Goal: Find specific page/section: Find specific page/section

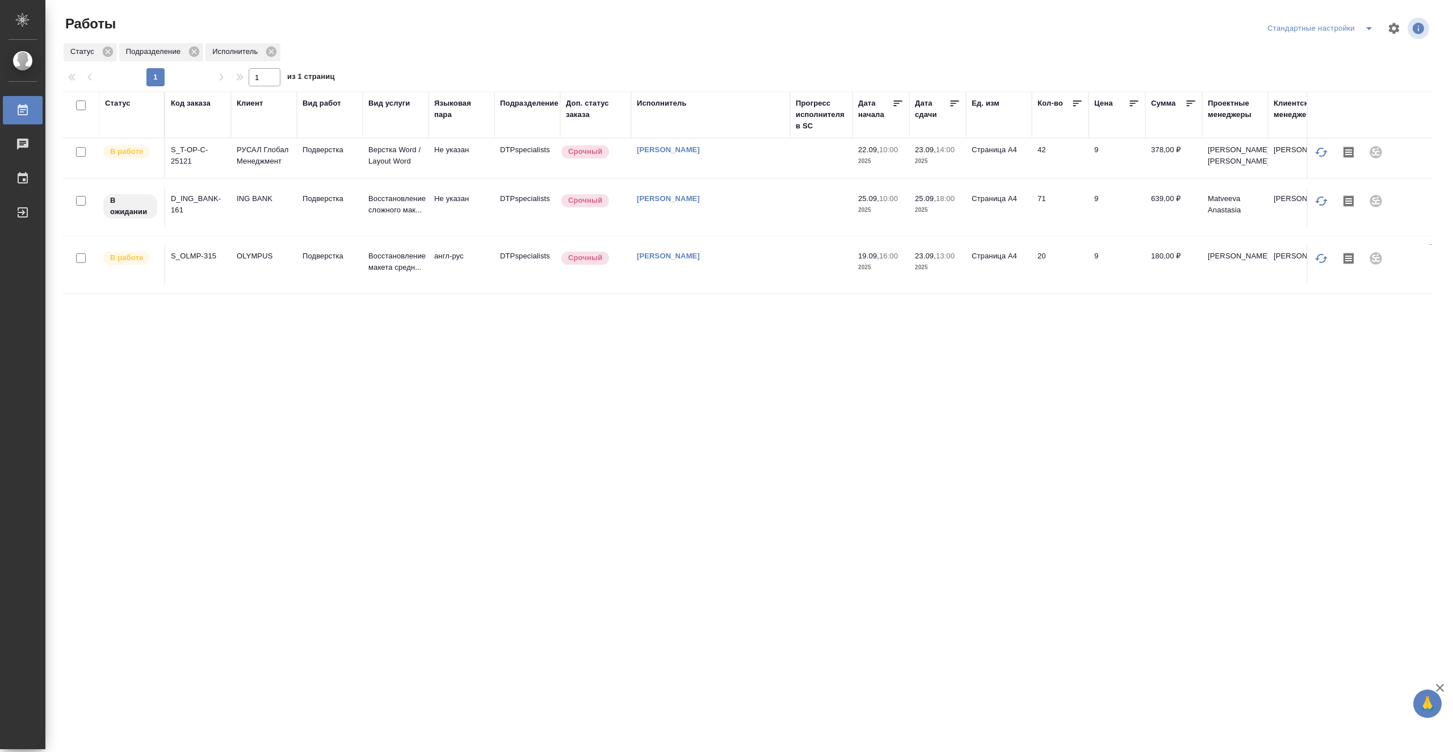
click at [815, 281] on td at bounding box center [821, 265] width 62 height 40
click at [815, 280] on td at bounding box center [821, 265] width 62 height 40
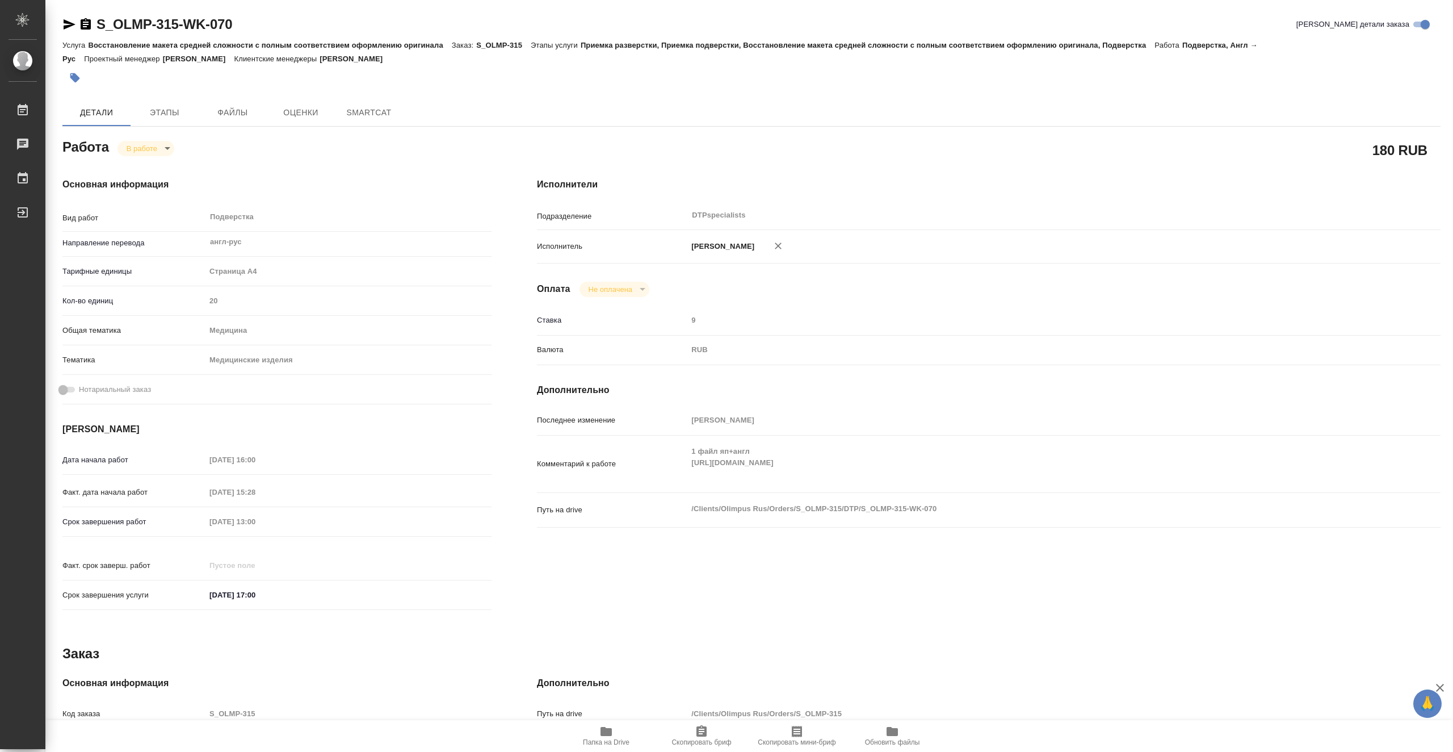
type textarea "x"
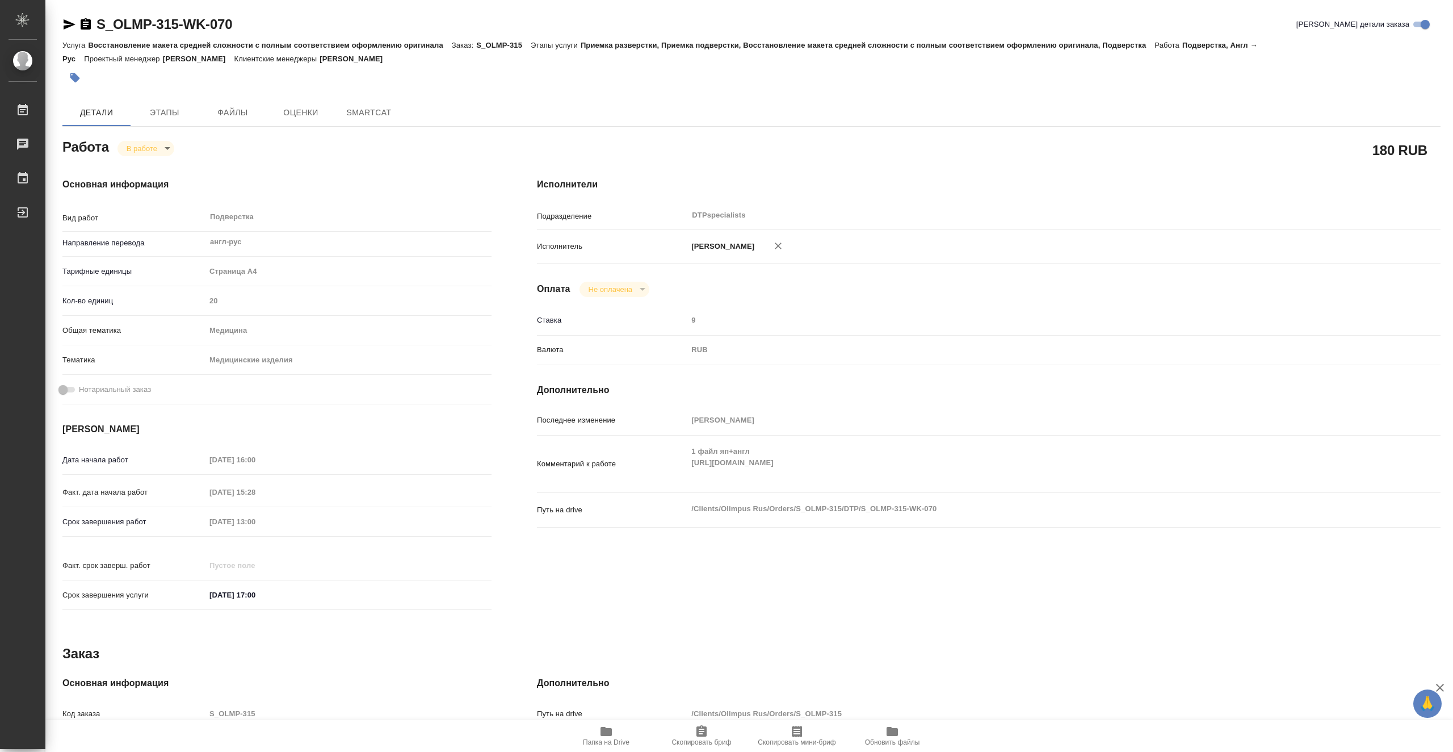
type textarea "x"
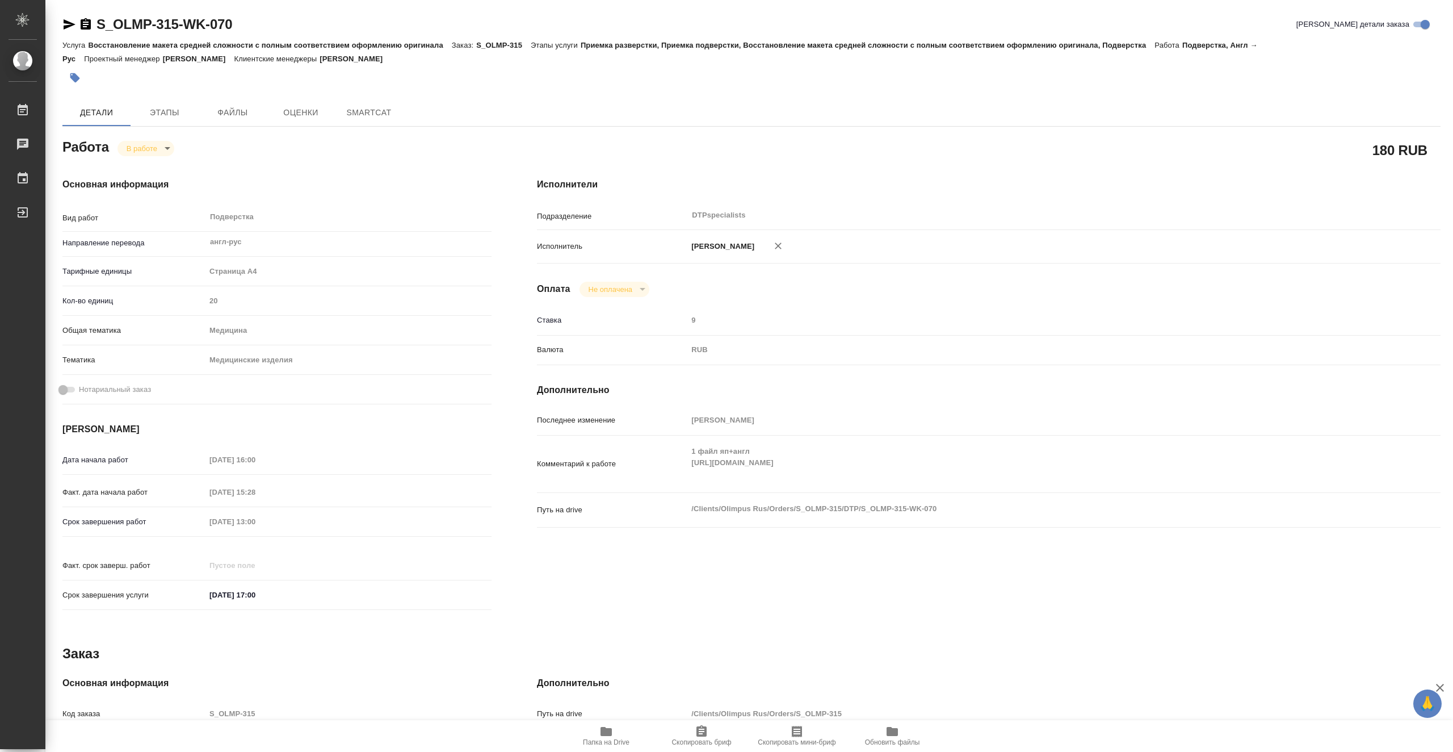
type textarea "x"
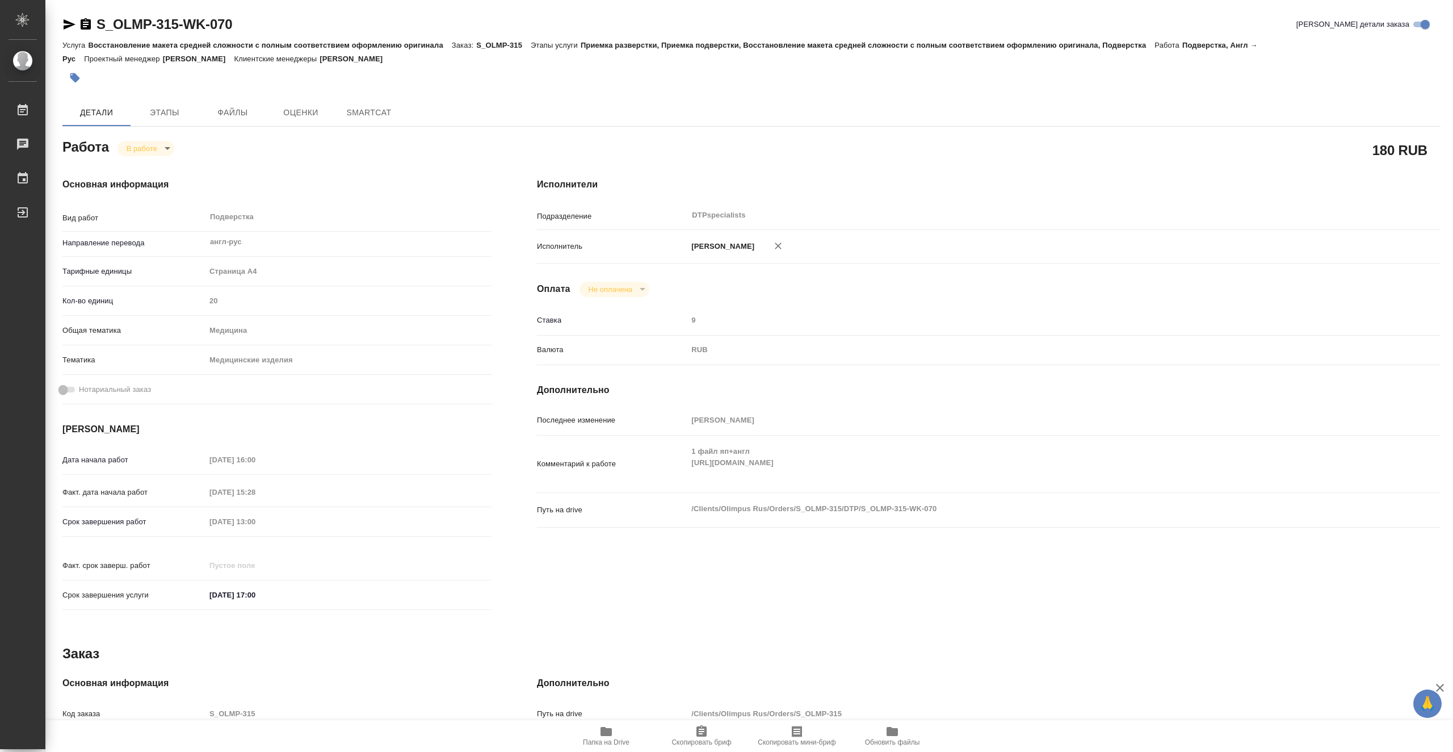
type textarea "x"
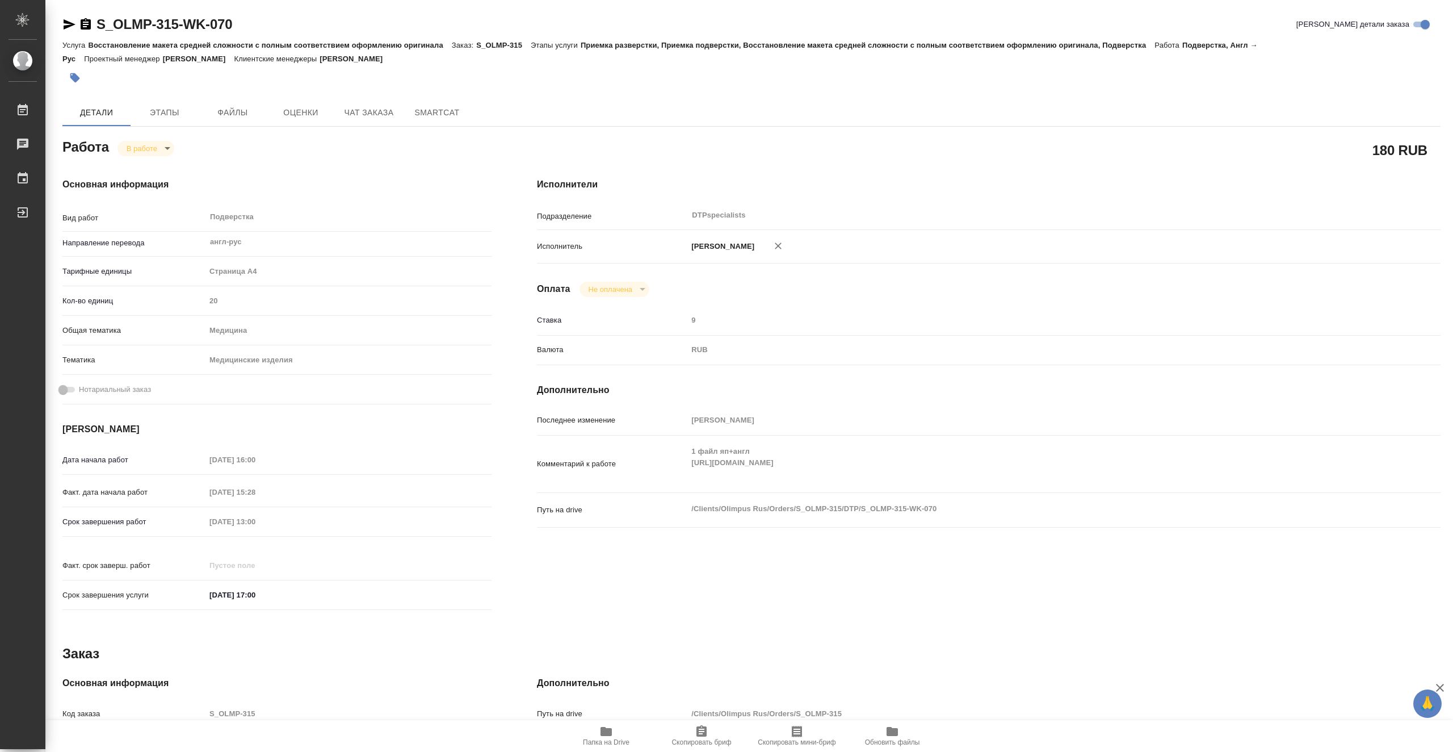
type textarea "x"
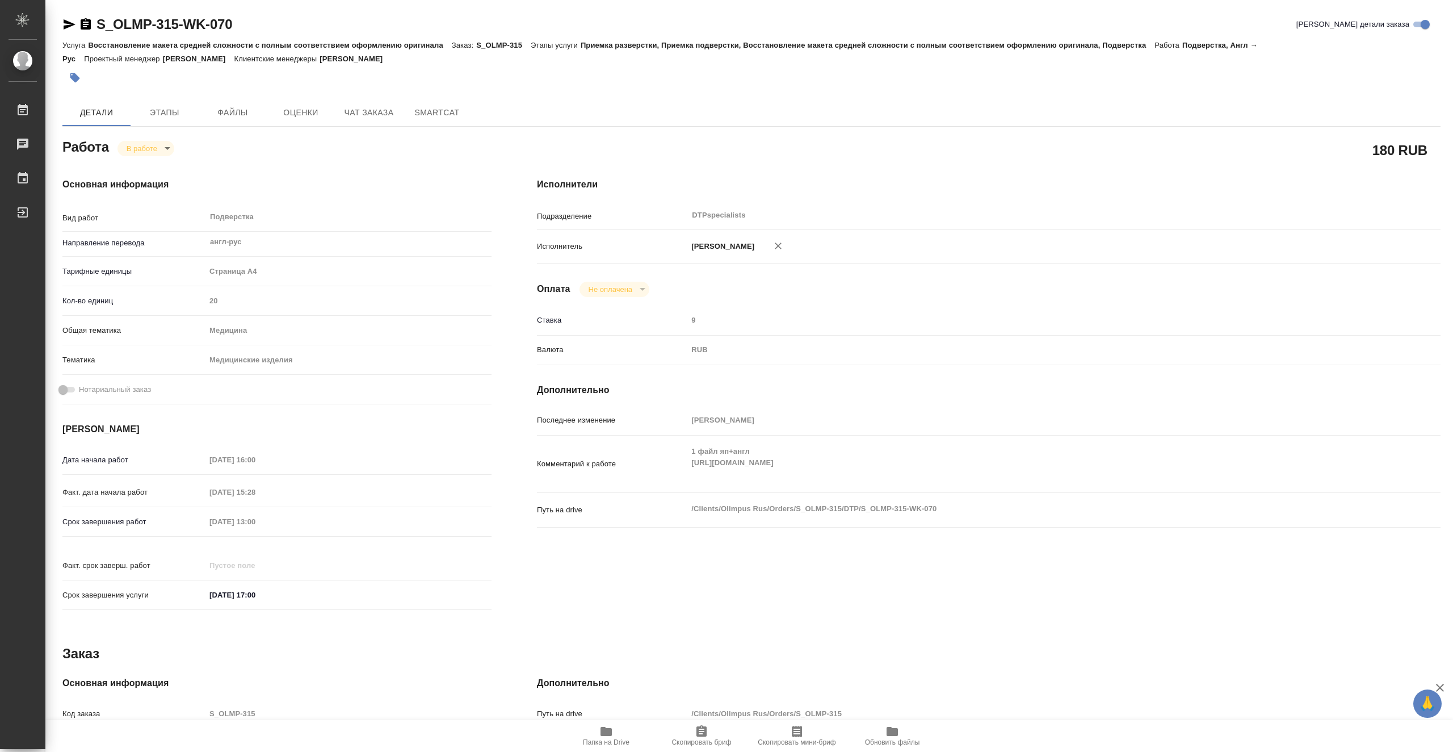
type textarea "x"
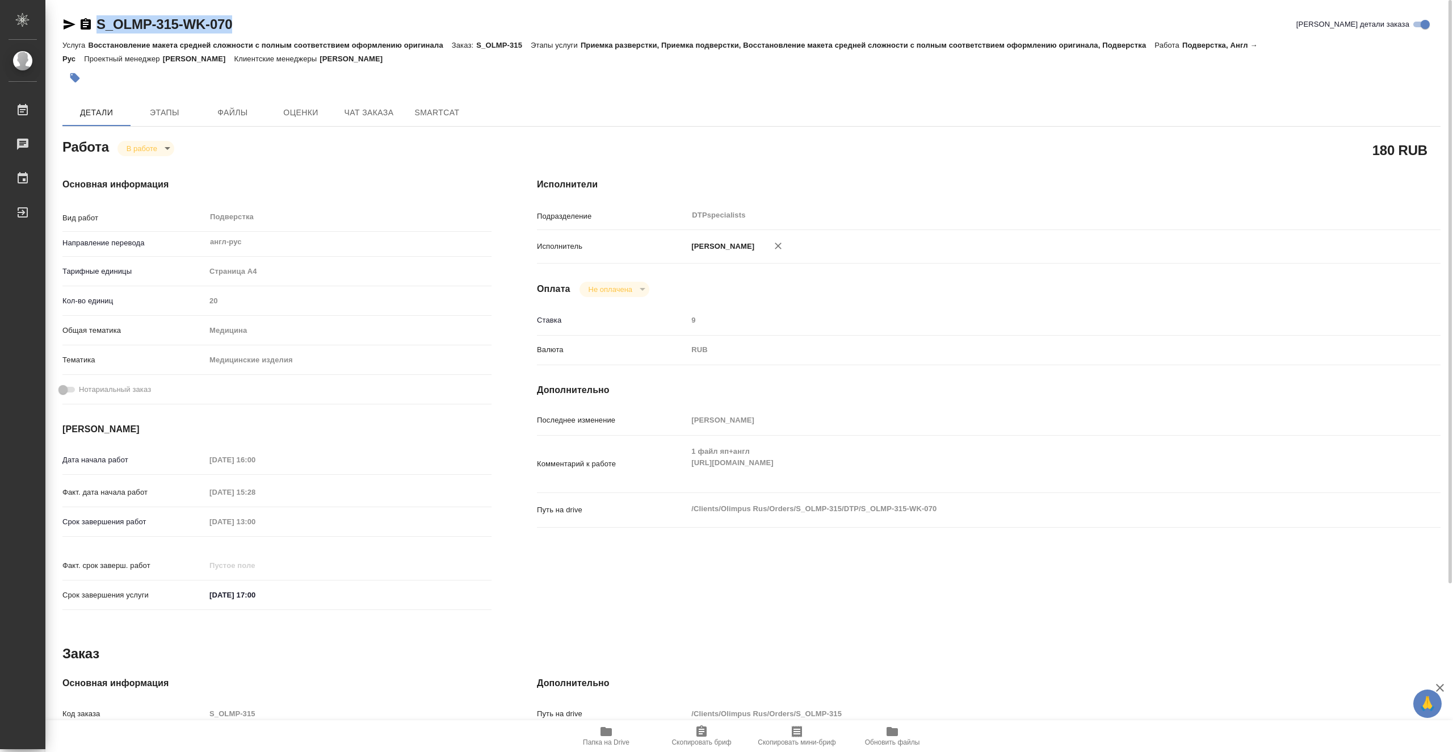
drag, startPoint x: 259, startPoint y: 25, endPoint x: 96, endPoint y: 19, distance: 163.0
click at [96, 19] on div "S_OLMP-315-WK-070 [PERSON_NAME] детали заказа" at bounding box center [751, 24] width 1378 height 18
copy link "S_OLMP-315-WK-070"
